Goal: Check status

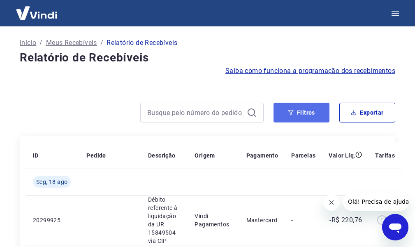
click at [291, 114] on icon "button" at bounding box center [291, 112] width 5 height 5
